Goal: Information Seeking & Learning: Learn about a topic

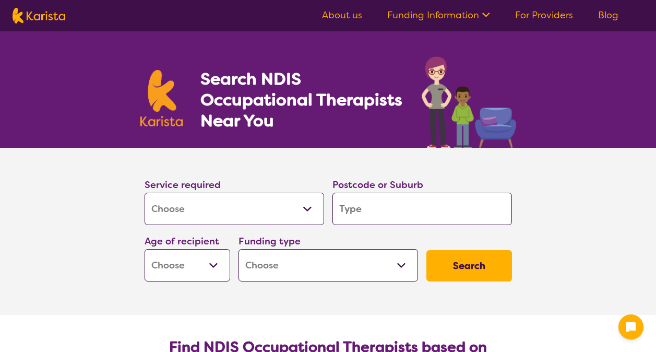
select select "[MEDICAL_DATA]"
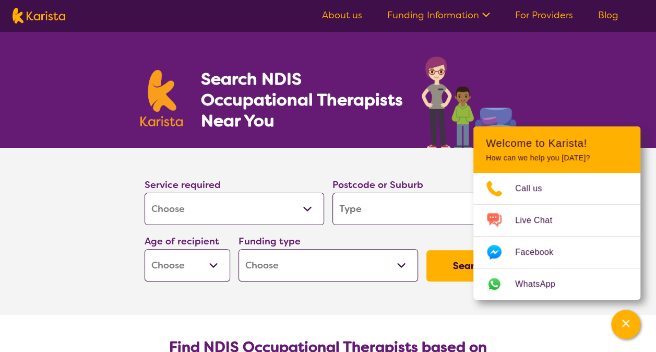
scroll to position [52, 0]
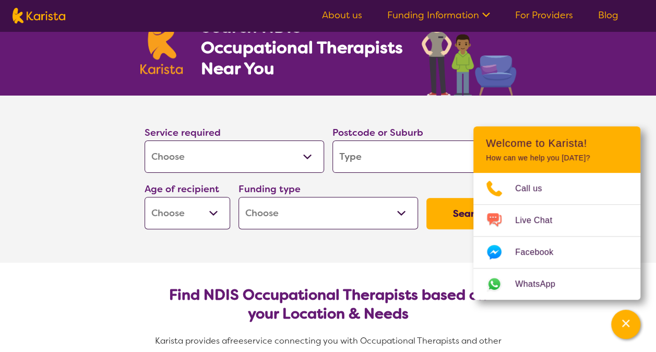
click at [361, 159] on input "search" at bounding box center [421, 156] width 179 height 32
type input "3"
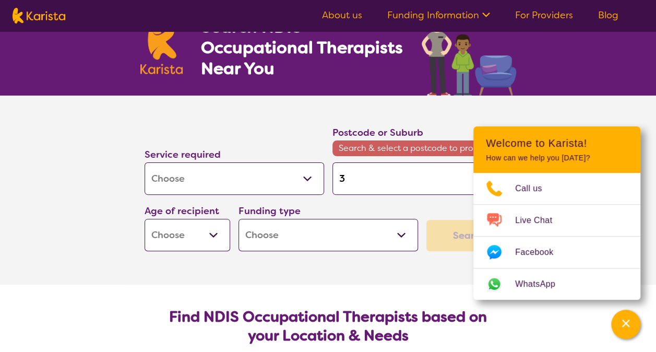
type input "30"
type input "305"
type input "3058"
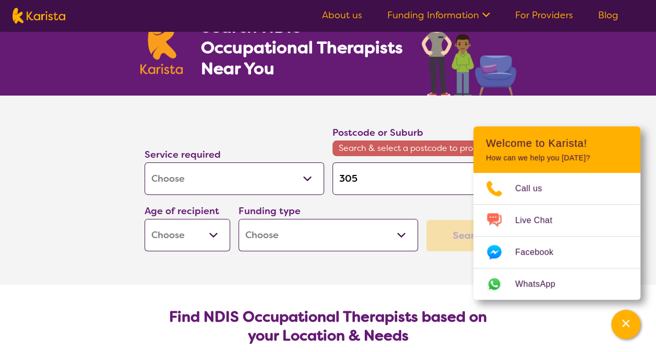
type input "3058"
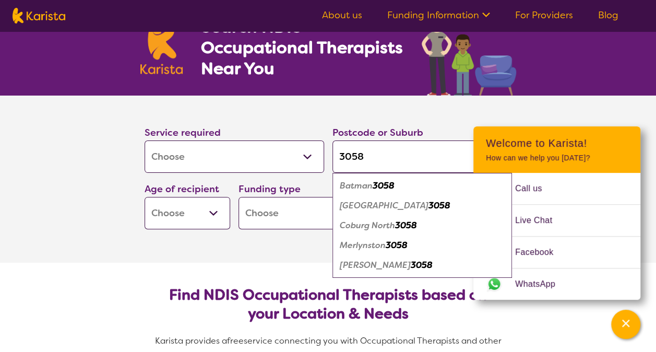
click at [358, 158] on input "3058" at bounding box center [421, 156] width 179 height 32
type input "3054"
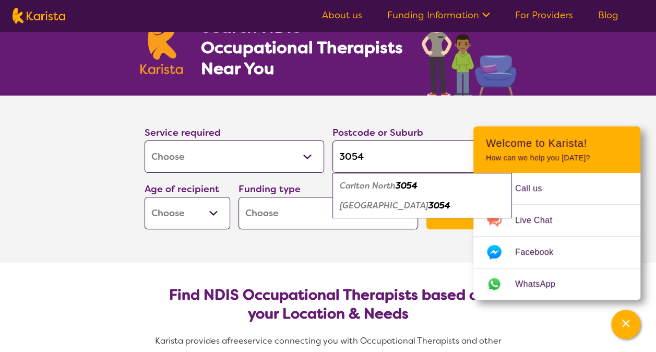
type input "3054"
click at [413, 183] on em "3054" at bounding box center [407, 185] width 22 height 11
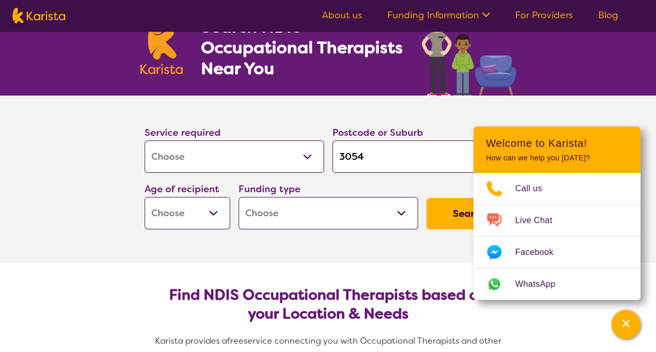
click at [212, 214] on select "Early Childhood - 0 to 9 Child - 10 to 11 Adolescent - 12 to 17 Adult - 18 to 6…" at bounding box center [188, 213] width 86 height 32
select select "EC"
click at [145, 197] on select "Early Childhood - 0 to 9 Child - 10 to 11 Adolescent - 12 to 17 Adult - 18 to 6…" at bounding box center [188, 213] width 86 height 32
select select "EC"
click at [413, 261] on section "Service required Allied Health Assistant Assessment ([MEDICAL_DATA] or [MEDICAL…" at bounding box center [327, 178] width 417 height 167
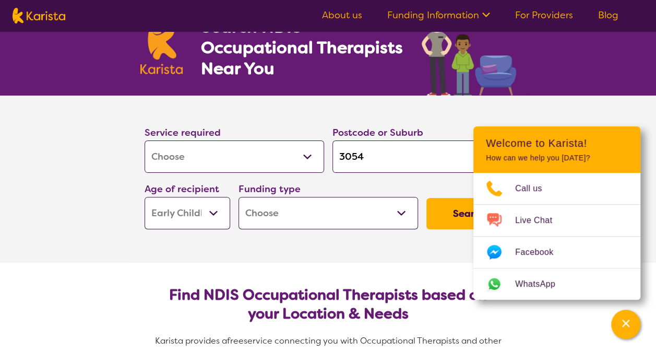
click at [401, 211] on select "Home Care Package (HCP) National Disability Insurance Scheme (NDIS) I don't know" at bounding box center [327, 213] width 179 height 32
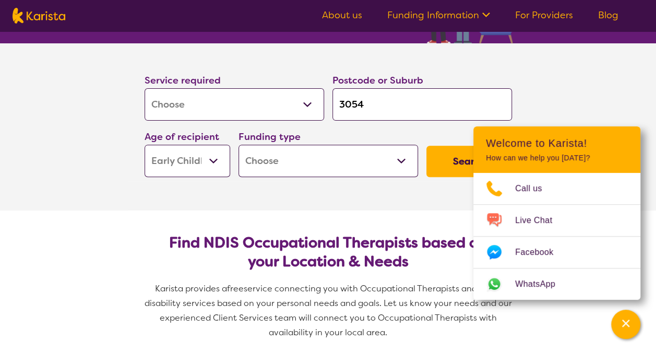
click at [401, 162] on select "Home Care Package (HCP) National Disability Insurance Scheme (NDIS) I don't know" at bounding box center [327, 161] width 179 height 32
select select "i-don-t-know"
click at [238, 145] on select "Home Care Package (HCP) National Disability Insurance Scheme (NDIS) I don't know" at bounding box center [327, 161] width 179 height 32
select select "i-don-t-know"
click at [423, 221] on section "Find NDIS Occupational Therapists based on your Location & Needs Karista provid…" at bounding box center [328, 282] width 401 height 145
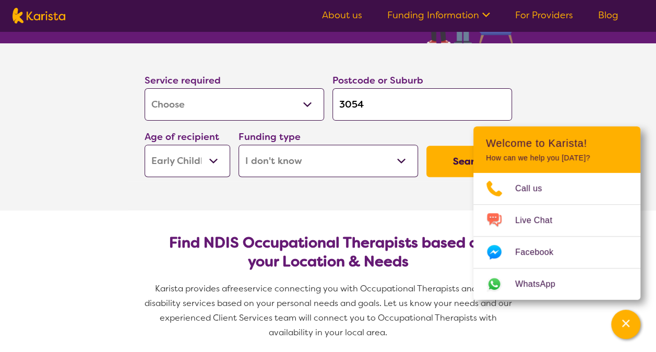
click at [470, 167] on button "Search" at bounding box center [469, 161] width 86 height 31
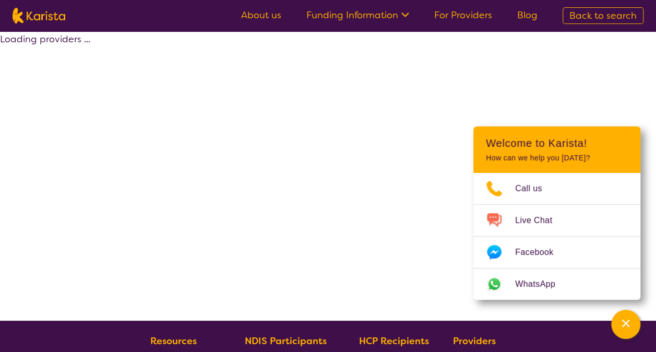
select select "[MEDICAL_DATA]"
select select "EC"
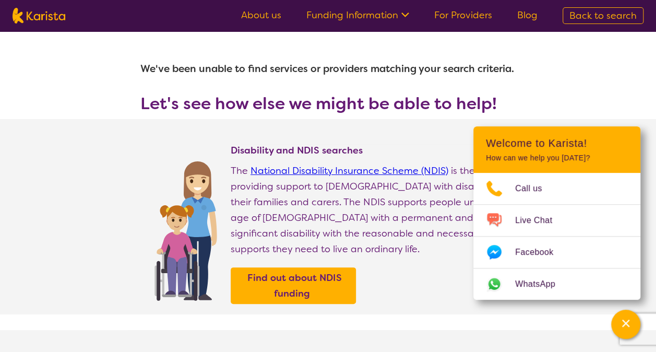
click at [613, 133] on header "Welcome to Karista! How can we help you [DATE]?" at bounding box center [556, 149] width 167 height 46
click at [626, 321] on icon "Channel Menu" at bounding box center [625, 323] width 10 height 10
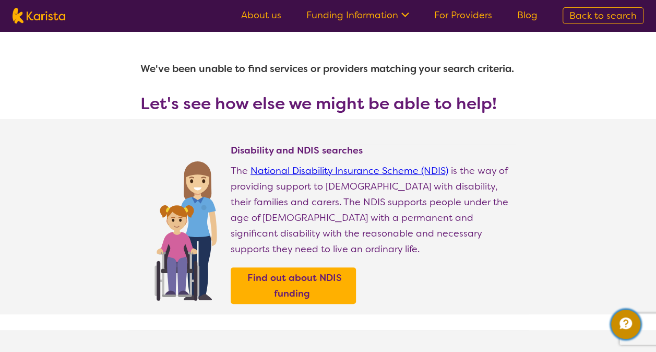
select select "[MEDICAL_DATA]"
select select "EC"
select select "i-don-t-know"
select select "[MEDICAL_DATA]"
select select "EC"
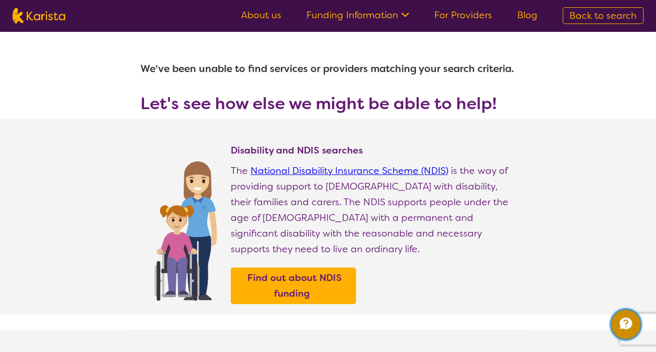
select select "i-don-t-know"
